Goal: Task Accomplishment & Management: Use online tool/utility

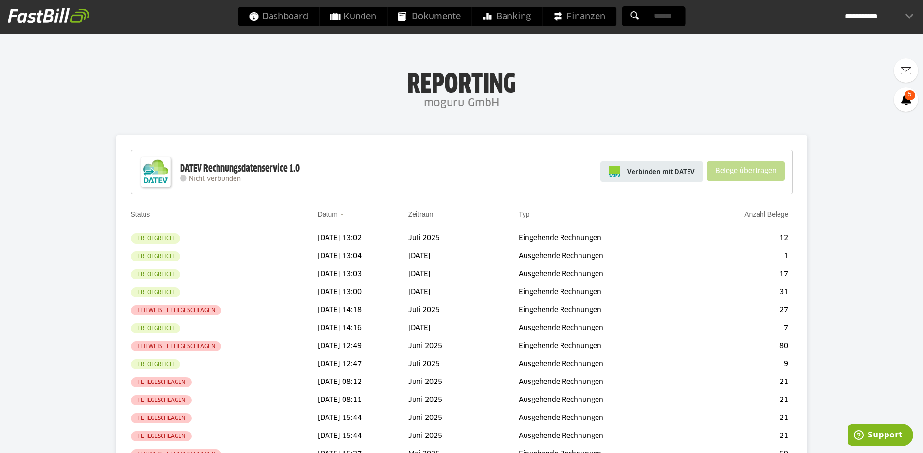
click at [678, 175] on span "Verbinden mit DATEV" at bounding box center [661, 172] width 68 height 10
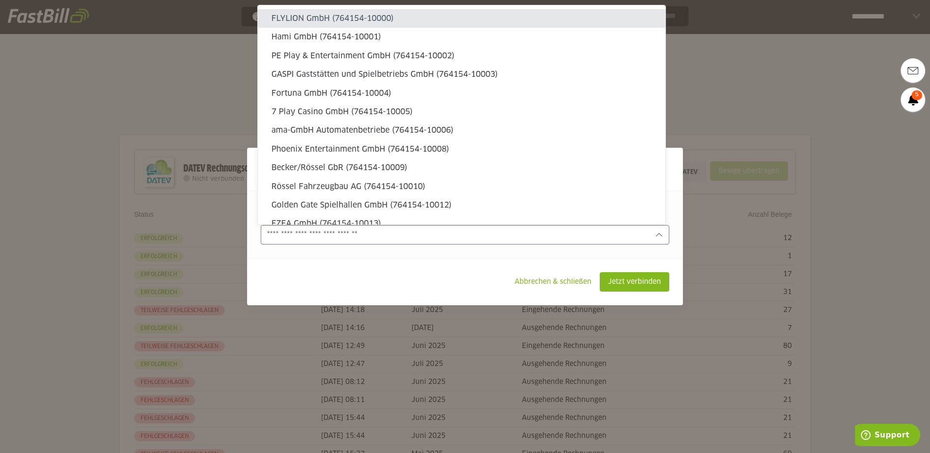
click at [459, 236] on input "text" at bounding box center [458, 235] width 382 height 11
type sl-option "764154-10000"
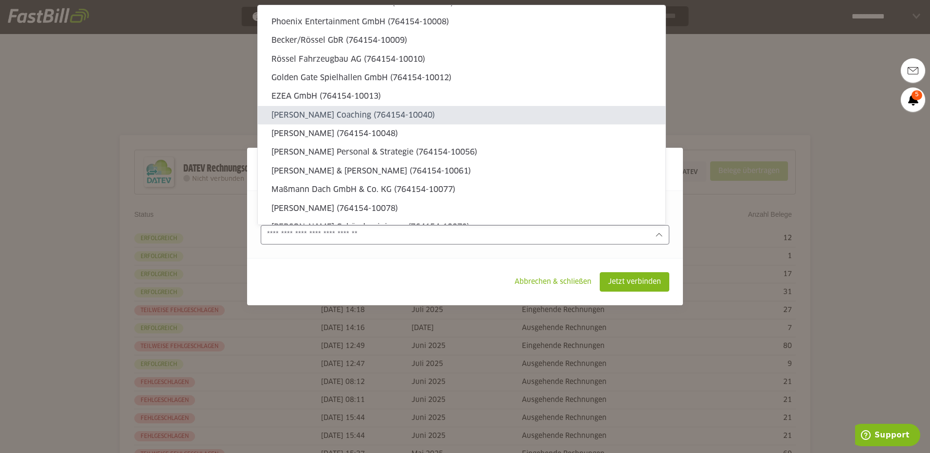
type sl-option "764154-10040"
type sl-option "764154-10126"
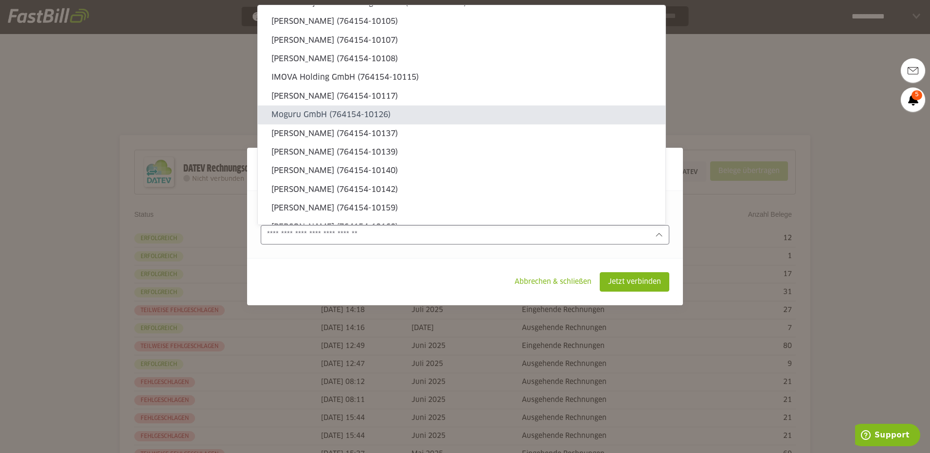
click at [414, 114] on slot "Moguru GmbH (764154-10126)" at bounding box center [464, 114] width 386 height 11
type input "**********"
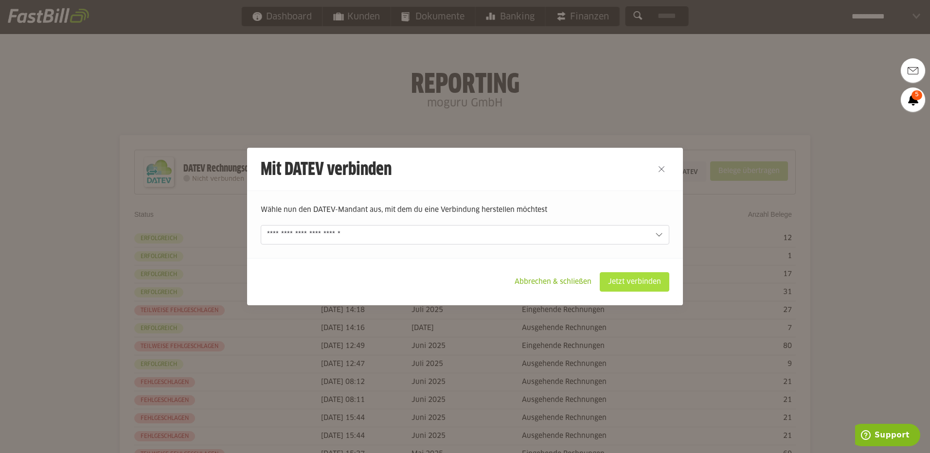
click at [629, 282] on slot "Jetzt verbinden" at bounding box center [634, 282] width 69 height 18
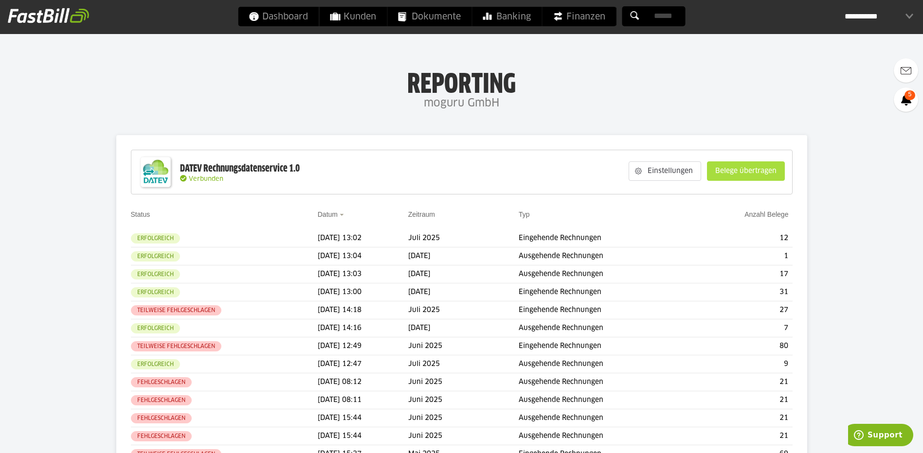
click at [728, 167] on slot "Belege übertragen" at bounding box center [745, 171] width 77 height 18
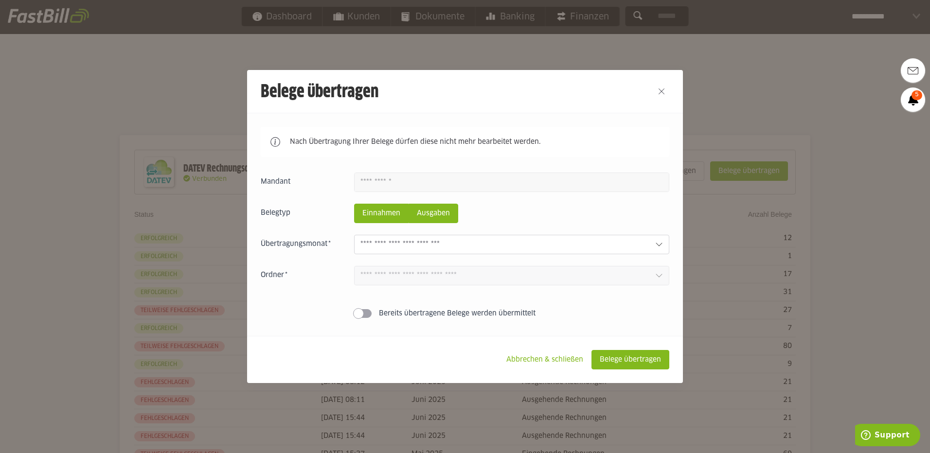
click at [428, 214] on slot "Ausgaben" at bounding box center [433, 213] width 49 height 18
click at [655, 246] on icon at bounding box center [659, 245] width 8 height 8
click at [811, 237] on div at bounding box center [465, 226] width 930 height 453
